Goal: Task Accomplishment & Management: Complete application form

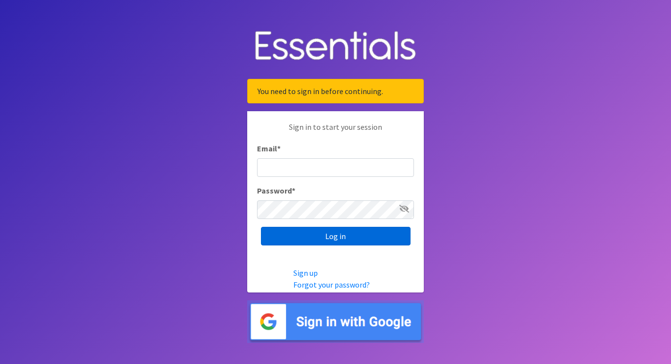
type input "[PERSON_NAME][EMAIL_ADDRESS][DOMAIN_NAME]"
click at [327, 237] on input "Log in" at bounding box center [336, 236] width 150 height 19
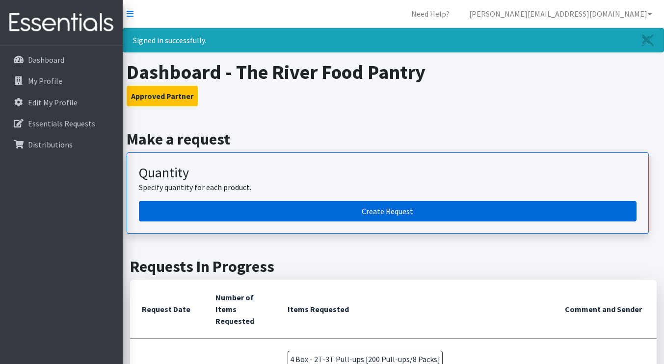
click at [290, 213] on link "Create Request" at bounding box center [387, 211] width 497 height 21
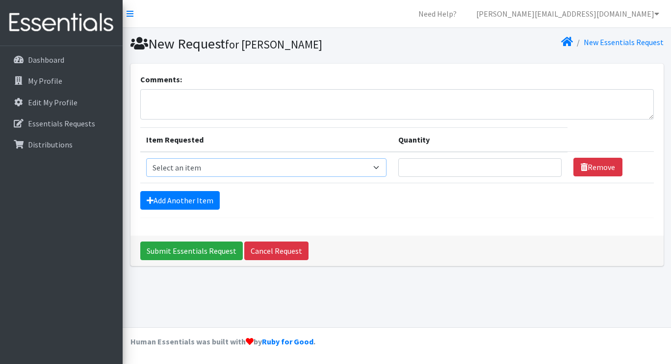
click at [379, 166] on select "Select an item Box - 2T-3T Pull-ups [200 Pull-ups/8 Packs] Box - 3T-4T Pull-ups…" at bounding box center [266, 167] width 241 height 19
select select "14391"
click at [146, 158] on select "Select an item Box - 2T-3T Pull-ups [200 Pull-ups/8 Packs] Box - 3T-4T Pull-ups…" at bounding box center [266, 167] width 241 height 19
